Goal: Information Seeking & Learning: Learn about a topic

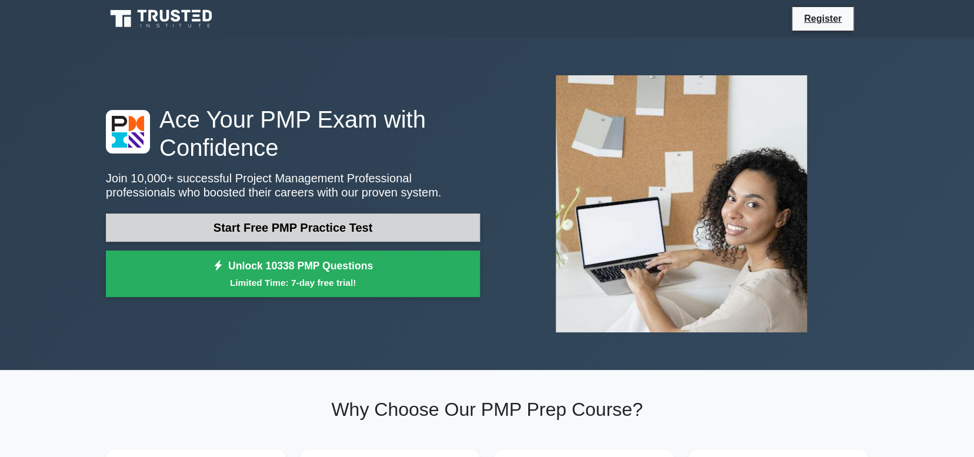
click at [317, 232] on link "Start Free PMP Practice Test" at bounding box center [293, 227] width 374 height 28
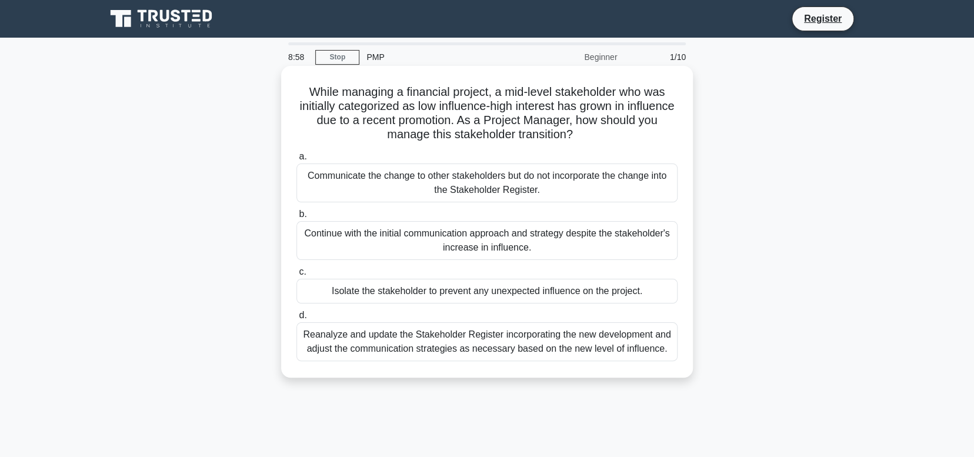
click at [393, 343] on div "Reanalyze and update the Stakeholder Register incorporating the new development…" at bounding box center [486, 341] width 381 height 39
click at [296, 319] on input "d. Reanalyze and update the Stakeholder Register incorporating the new developm…" at bounding box center [296, 316] width 0 height 8
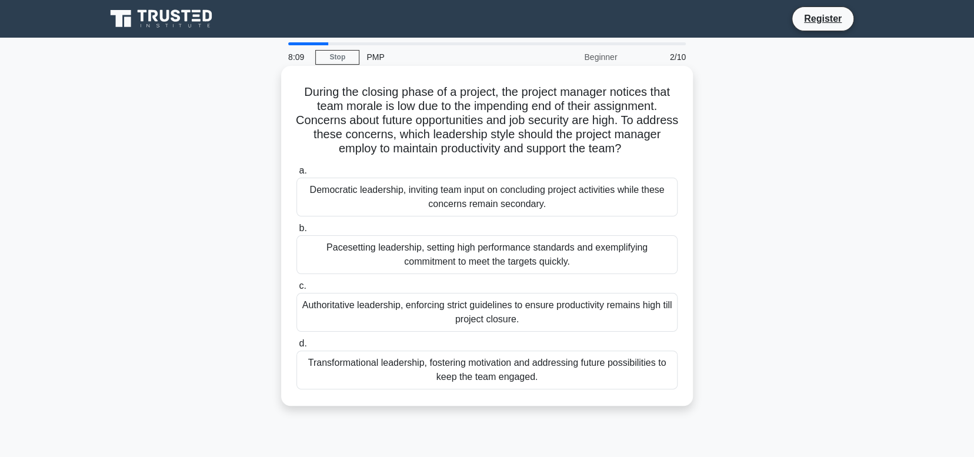
click at [432, 376] on div "Transformational leadership, fostering motivation and addressing future possibi…" at bounding box center [486, 369] width 381 height 39
click at [296, 347] on input "d. Transformational leadership, fostering motivation and addressing future poss…" at bounding box center [296, 344] width 0 height 8
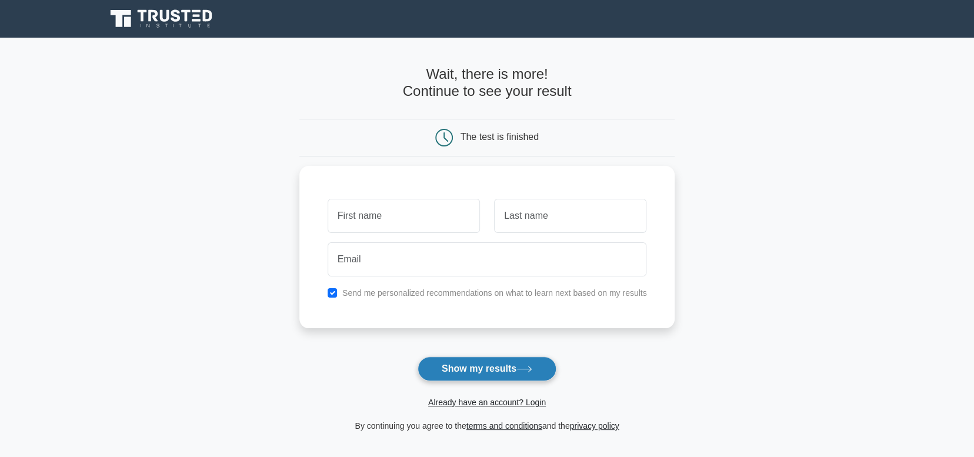
click at [504, 367] on button "Show my results" at bounding box center [486, 368] width 139 height 25
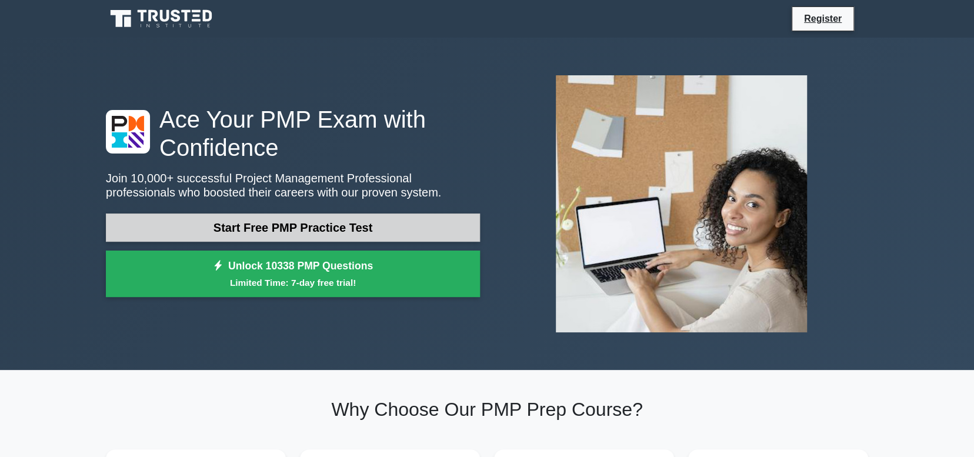
click at [300, 231] on link "Start Free PMP Practice Test" at bounding box center [293, 227] width 374 height 28
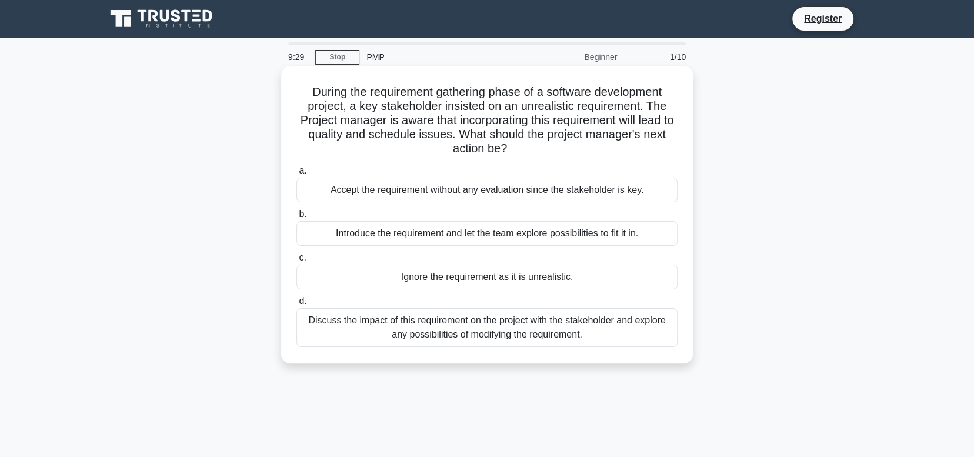
click at [407, 320] on div "Discuss the impact of this requirement on the project with the stakeholder and …" at bounding box center [486, 327] width 381 height 39
click at [296, 305] on input "d. Discuss the impact of this requirement on the project with the stakeholder a…" at bounding box center [296, 302] width 0 height 8
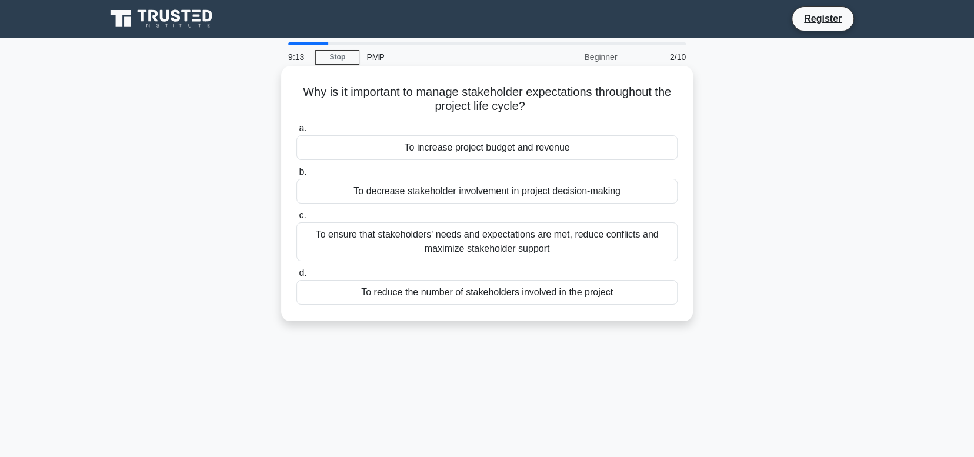
click at [530, 246] on div "To ensure that stakeholders' needs and expectations are met, reduce conflicts a…" at bounding box center [486, 241] width 381 height 39
click at [296, 219] on input "c. To ensure that stakeholders' needs and expectations are met, reduce conflict…" at bounding box center [296, 216] width 0 height 8
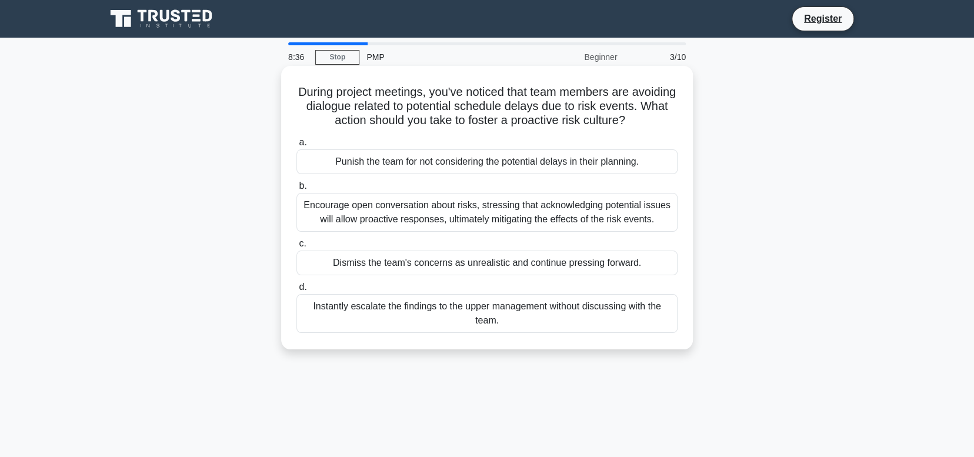
click at [539, 230] on div "Encourage open conversation about risks, stressing that acknowledging potential…" at bounding box center [486, 212] width 381 height 39
click at [296, 190] on input "b. Encourage open conversation about risks, stressing that acknowledging potent…" at bounding box center [296, 186] width 0 height 8
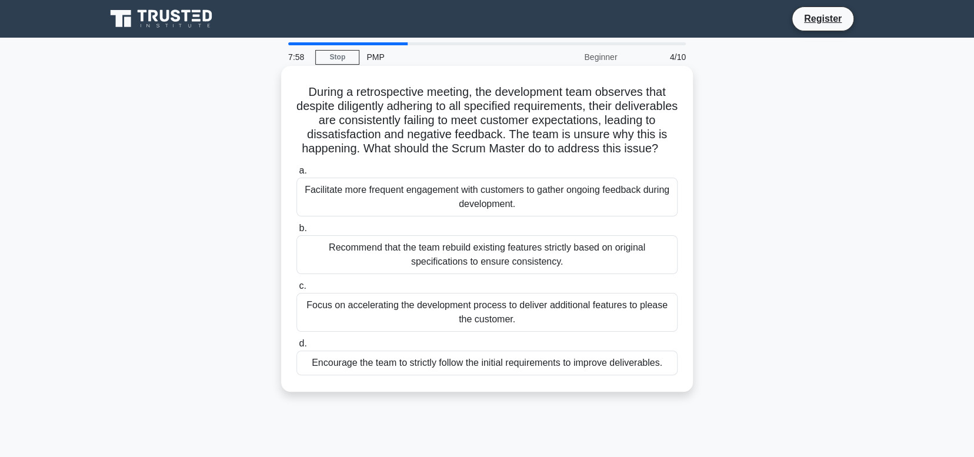
click at [618, 216] on div "Facilitate more frequent engagement with customers to gather ongoing feedback d…" at bounding box center [486, 197] width 381 height 39
click at [296, 175] on input "a. Facilitate more frequent engagement with customers to gather ongoing feedbac…" at bounding box center [296, 171] width 0 height 8
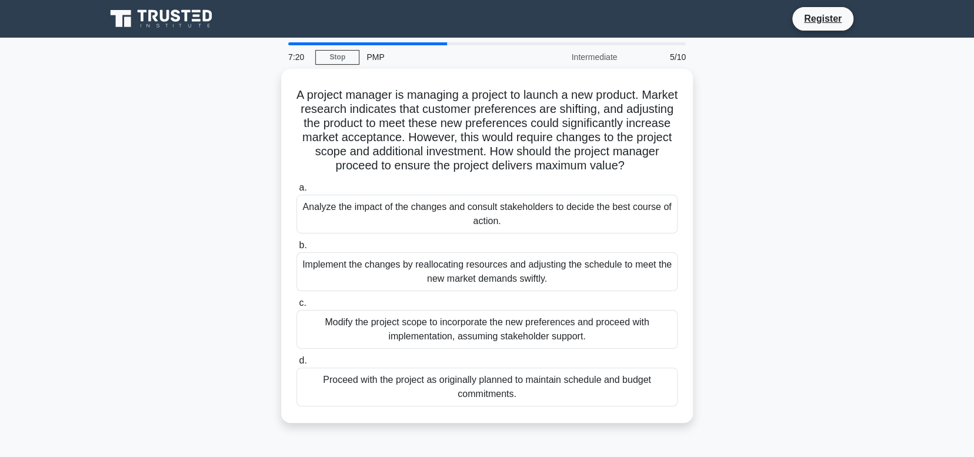
click at [618, 219] on div "Analyze the impact of the changes and consult stakeholders to decide the best c…" at bounding box center [486, 214] width 381 height 39
click at [296, 192] on input "a. Analyze the impact of the changes and consult stakeholders to decide the bes…" at bounding box center [296, 188] width 0 height 8
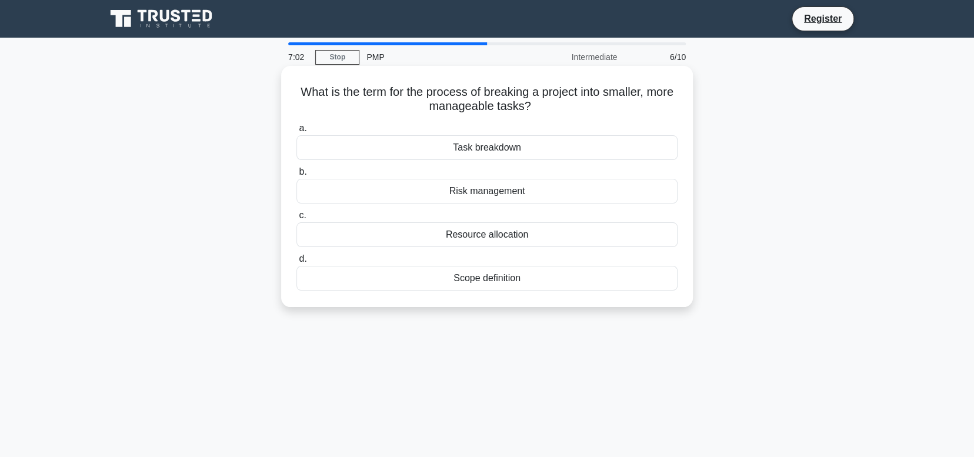
click at [569, 149] on div "Task breakdown" at bounding box center [486, 147] width 381 height 25
click at [296, 132] on input "a. Task breakdown" at bounding box center [296, 129] width 0 height 8
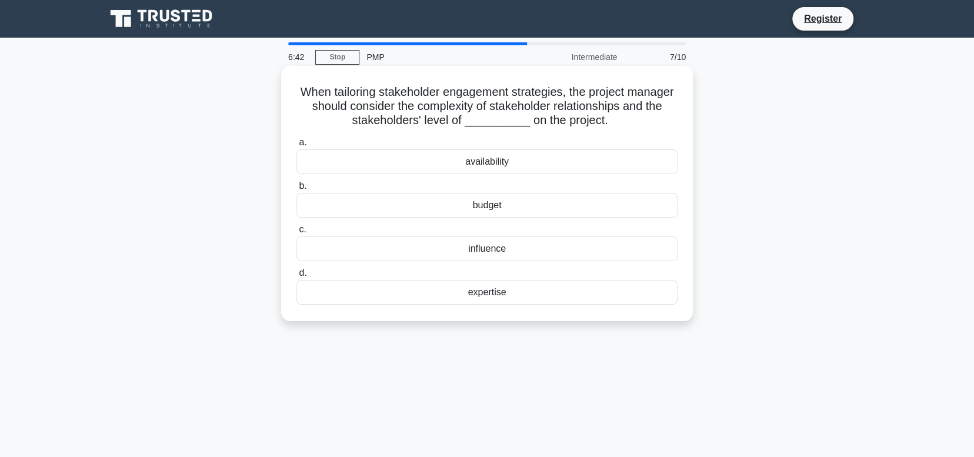
click at [499, 252] on div "influence" at bounding box center [486, 248] width 381 height 25
click at [296, 233] on input "c. influence" at bounding box center [296, 230] width 0 height 8
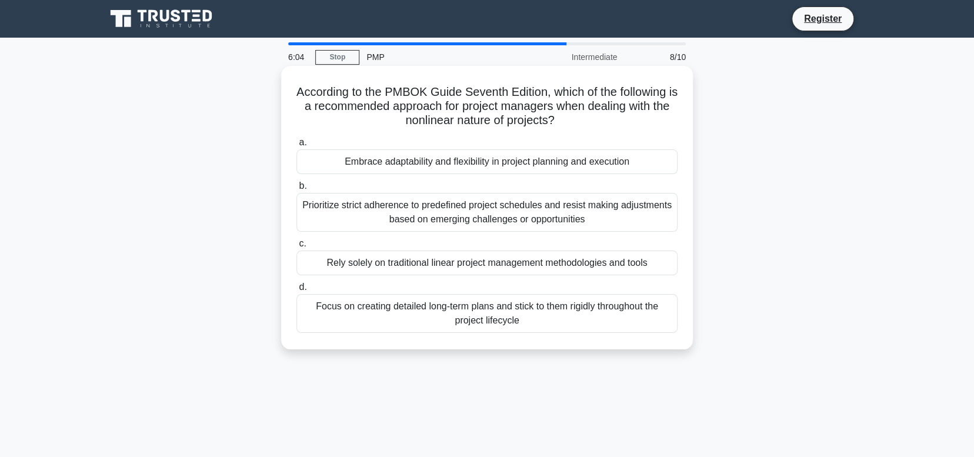
click at [549, 174] on div "Embrace adaptability and flexibility in project planning and execution" at bounding box center [486, 161] width 381 height 25
click at [296, 146] on input "a. Embrace adaptability and flexibility in project planning and execution" at bounding box center [296, 143] width 0 height 8
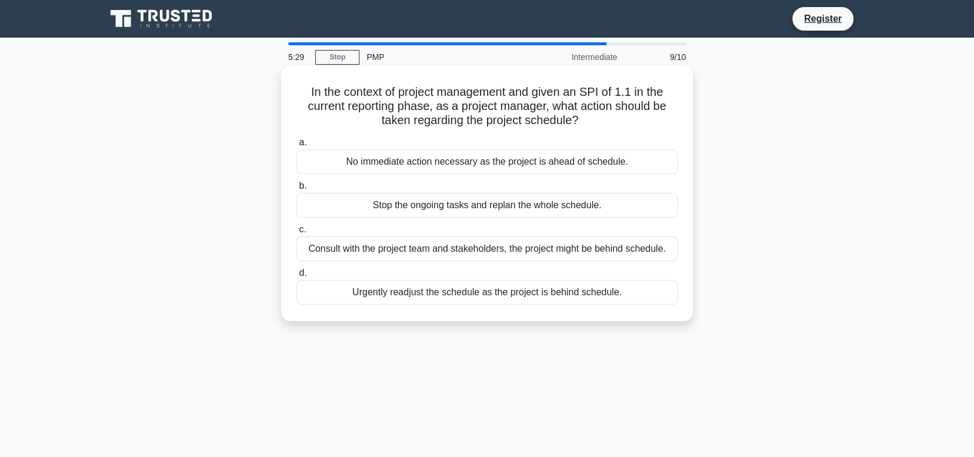
click at [486, 253] on div "Consult with the project team and stakeholders, the project might be behind sch…" at bounding box center [486, 248] width 381 height 25
click at [296, 233] on input "c. Consult with the project team and stakeholders, the project might be behind …" at bounding box center [296, 230] width 0 height 8
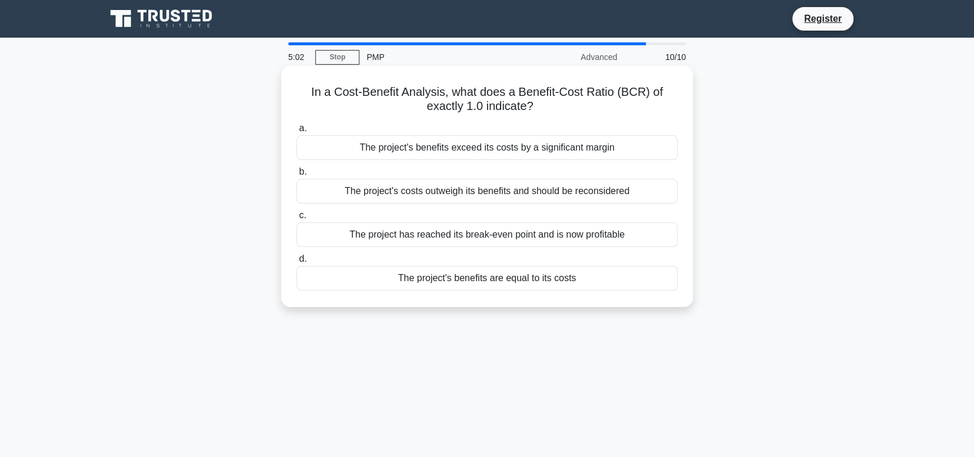
click at [476, 278] on div "The project's benefits are equal to its costs" at bounding box center [486, 278] width 381 height 25
click at [296, 263] on input "d. The project's benefits are equal to its costs" at bounding box center [296, 259] width 0 height 8
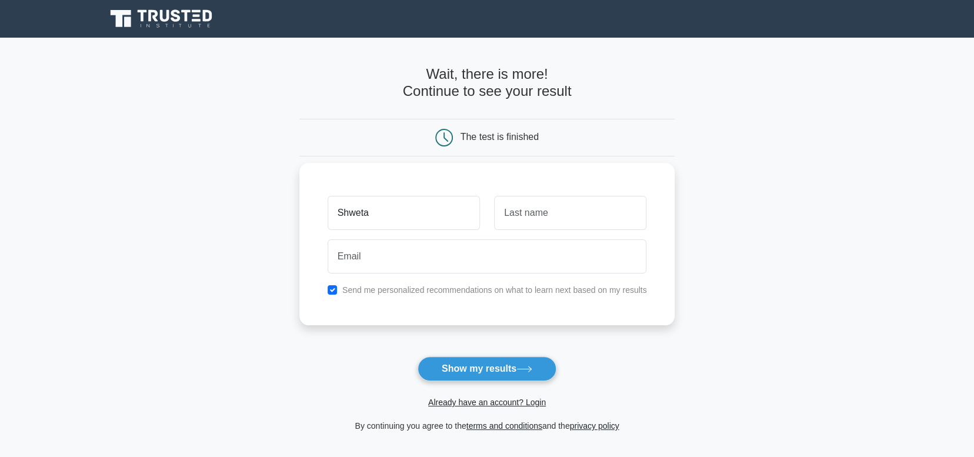
type input "Shweta"
type input "Aggarwal"
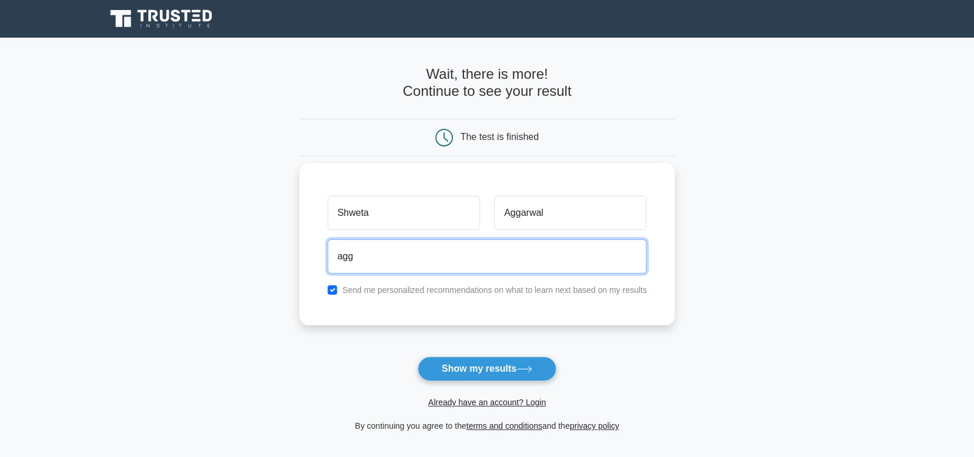
type input "aggarwalshweta306@gmail.com"
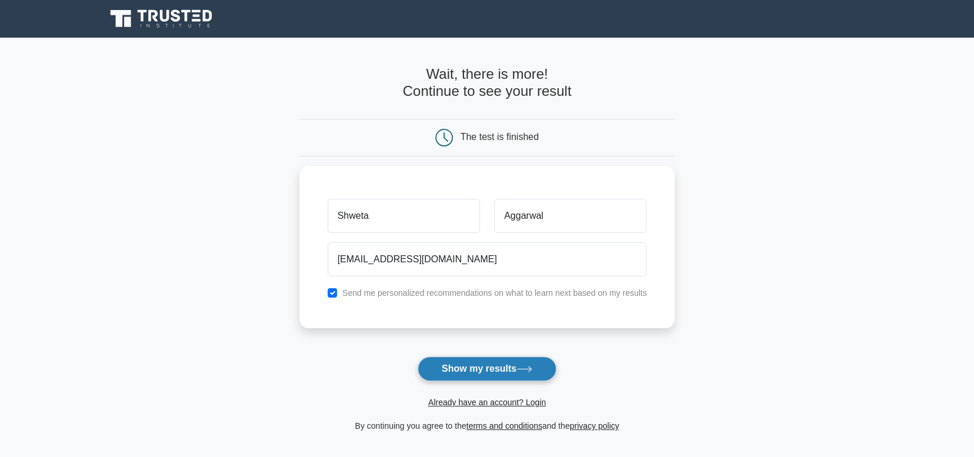
click at [491, 370] on button "Show my results" at bounding box center [486, 368] width 139 height 25
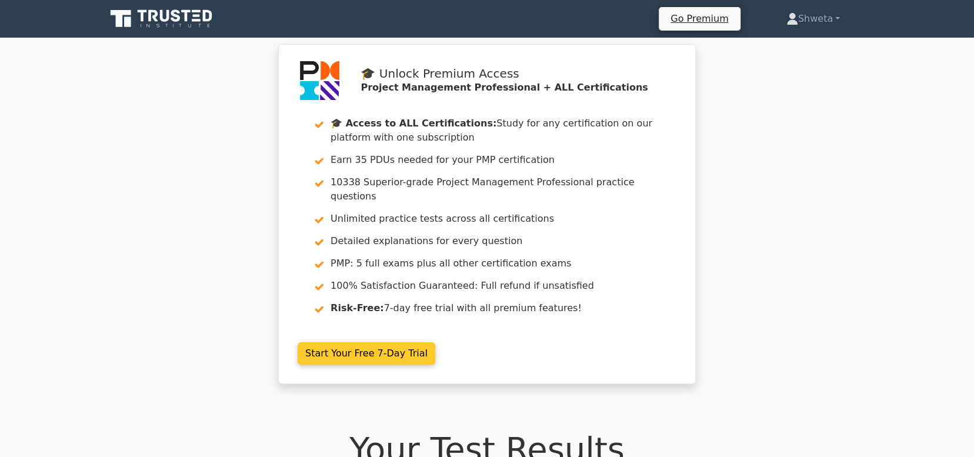
click at [342, 343] on link "Start Your Free 7-Day Trial" at bounding box center [367, 353] width 138 height 22
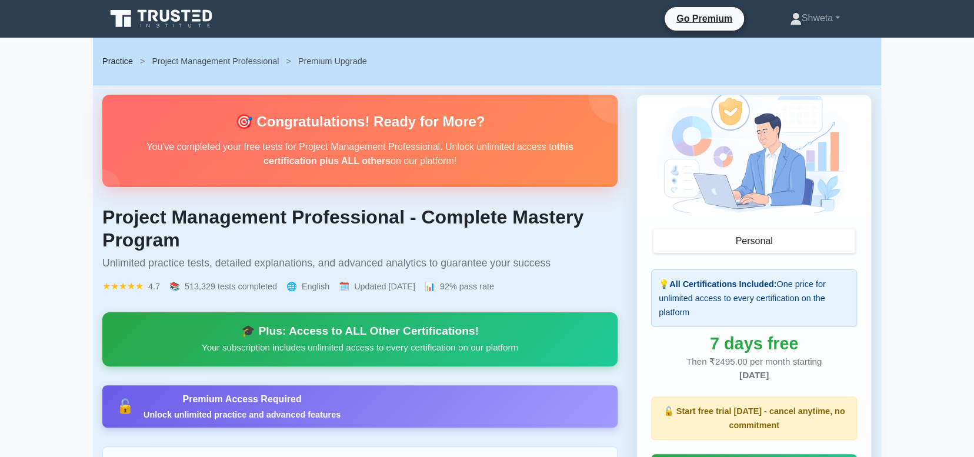
click at [112, 62] on link "Practice" at bounding box center [117, 60] width 31 height 9
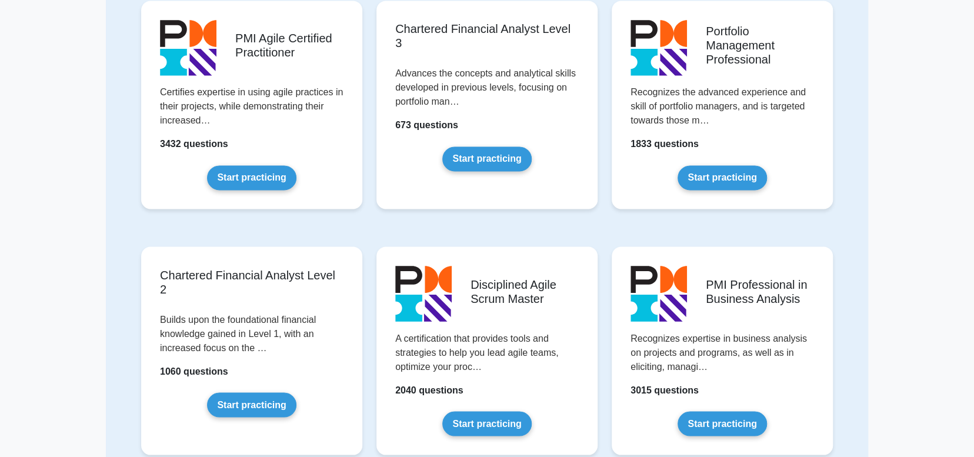
scroll to position [1162, 0]
